Goal: Information Seeking & Learning: Learn about a topic

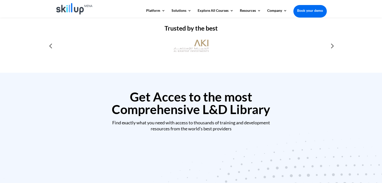
scroll to position [100, 0]
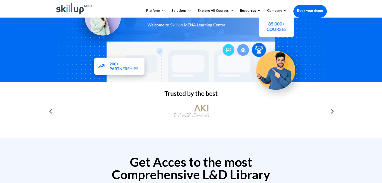
click at [72, 10] on img at bounding box center [74, 9] width 36 height 12
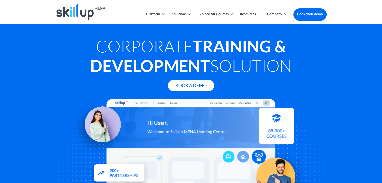
click at [71, 10] on img at bounding box center [80, 12] width 49 height 16
